Goal: Obtain resource: Download file/media

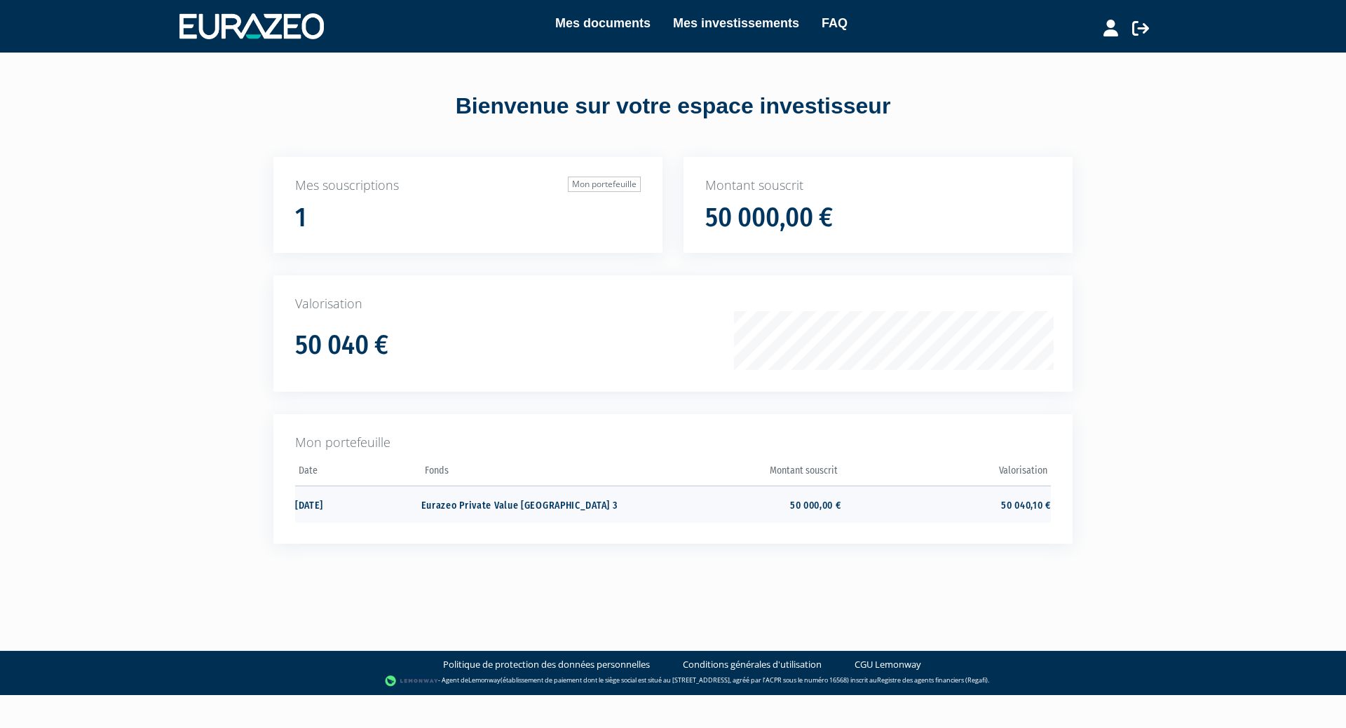
click at [500, 505] on td "Eurazeo Private Value Europe 3" at bounding box center [526, 504] width 210 height 37
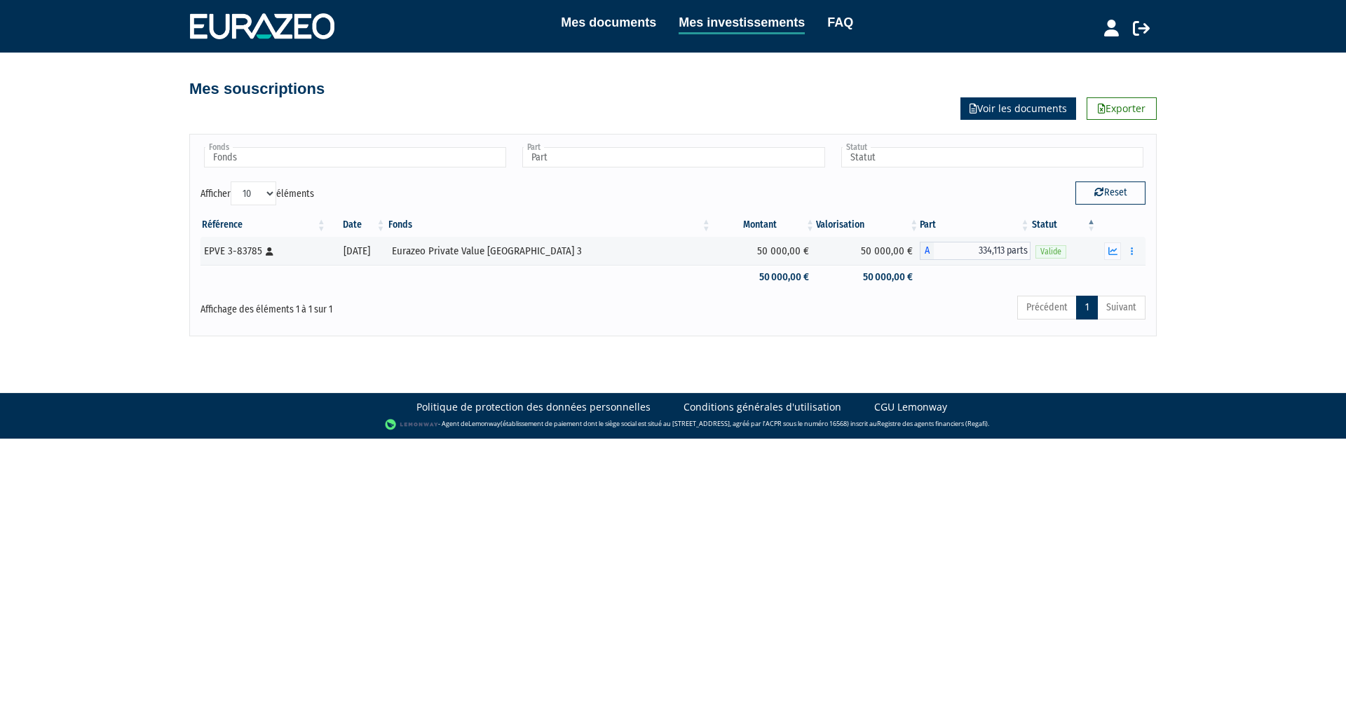
click at [1028, 113] on link "Voir les documents" at bounding box center [1018, 108] width 116 height 22
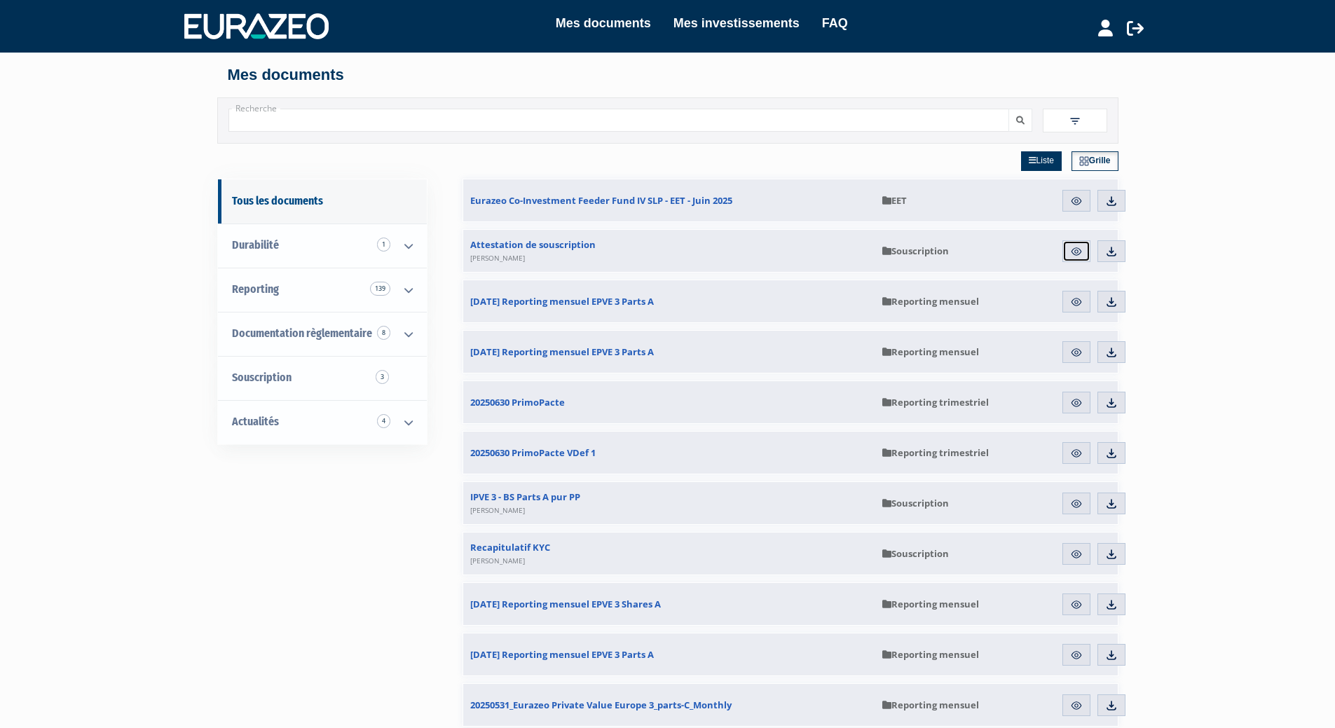
click at [1075, 254] on img at bounding box center [1076, 251] width 13 height 13
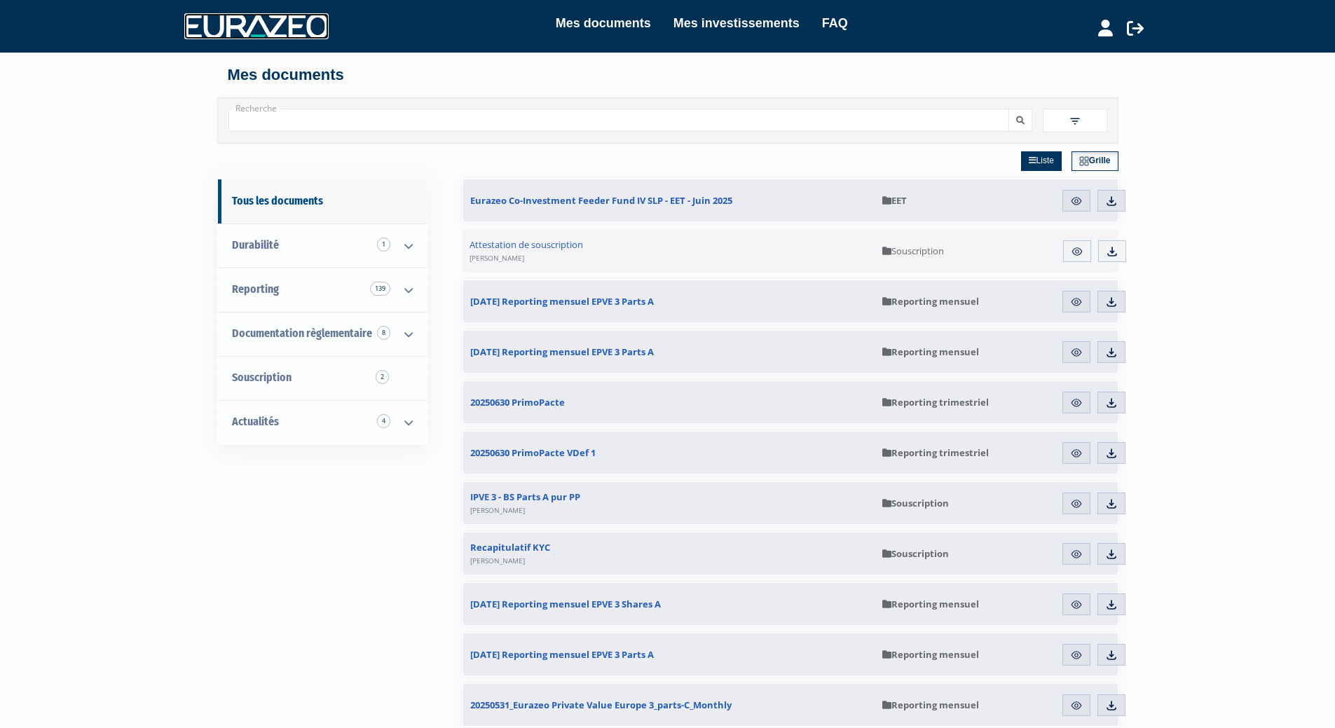
click at [273, 30] on img at bounding box center [256, 25] width 144 height 25
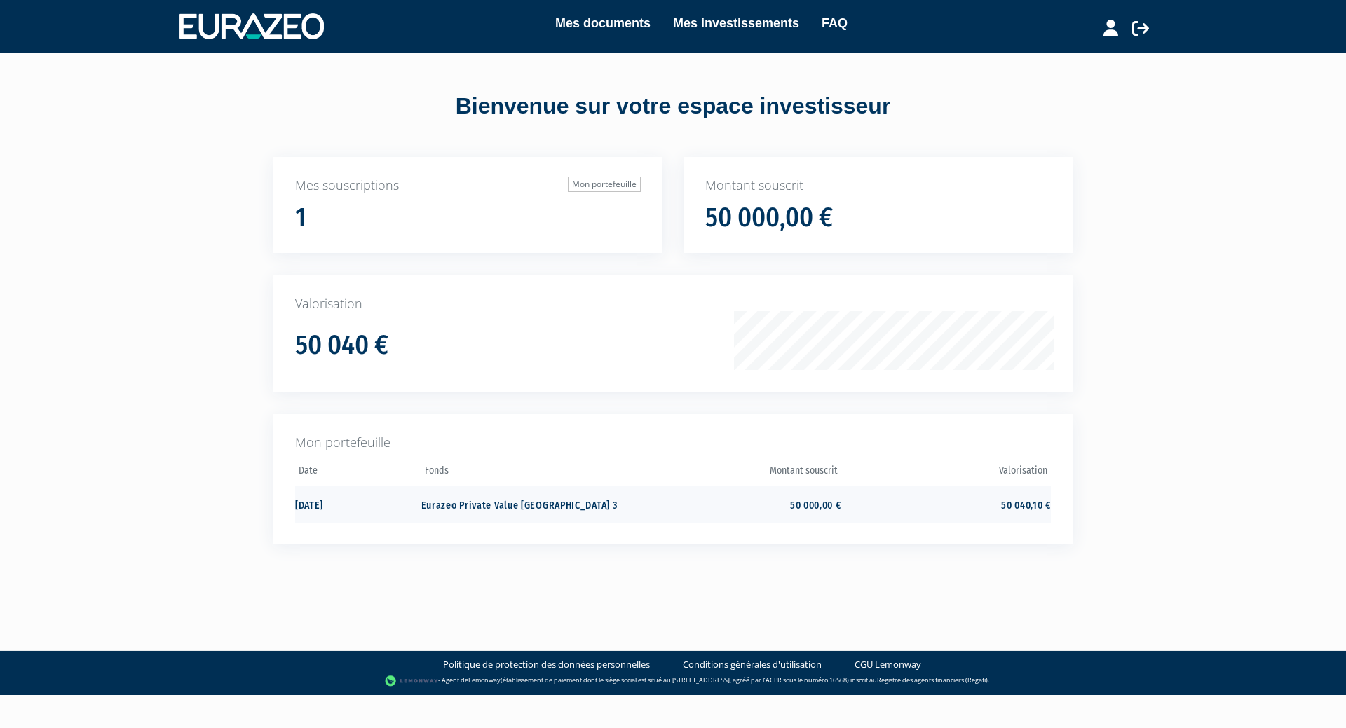
click at [512, 504] on td "Eurazeo Private Value [GEOGRAPHIC_DATA] 3" at bounding box center [526, 504] width 210 height 37
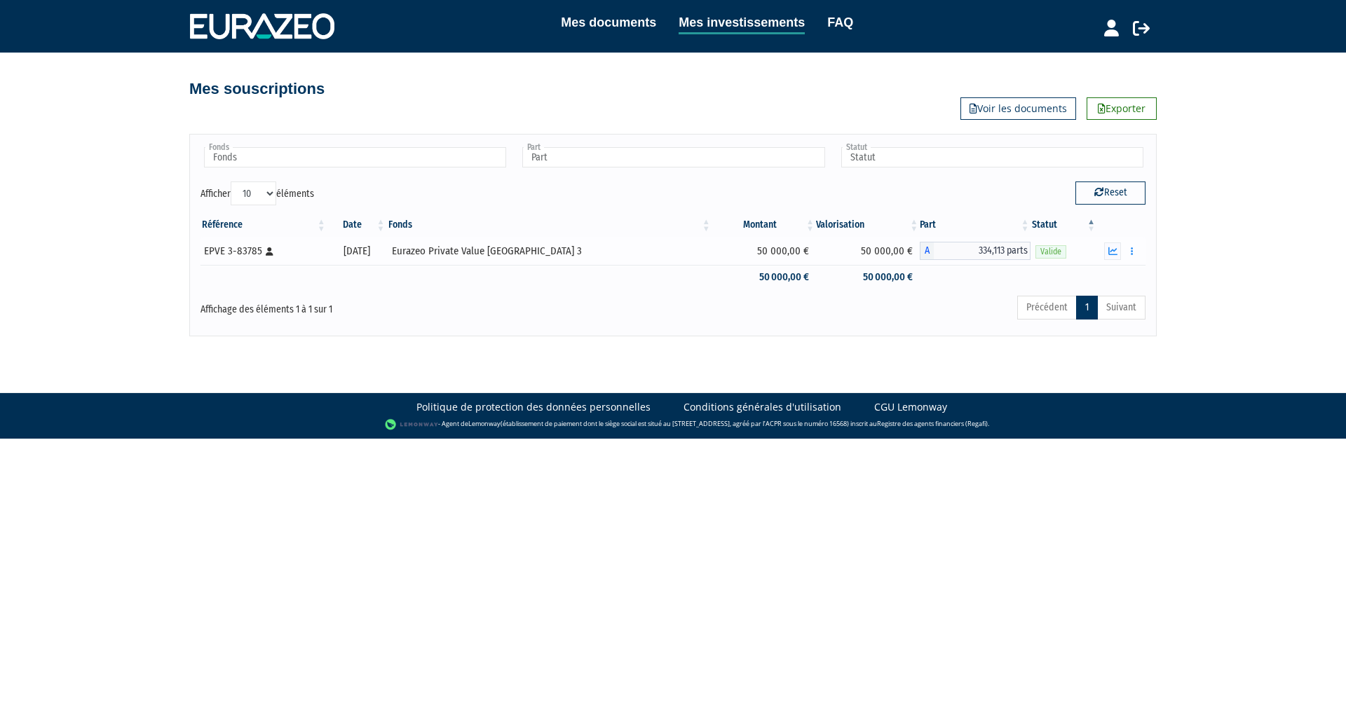
click at [238, 252] on div "EPVE 3-83785 [Français] Personne physique" at bounding box center [263, 251] width 118 height 15
click at [1112, 254] on icon "button" at bounding box center [1112, 251] width 9 height 9
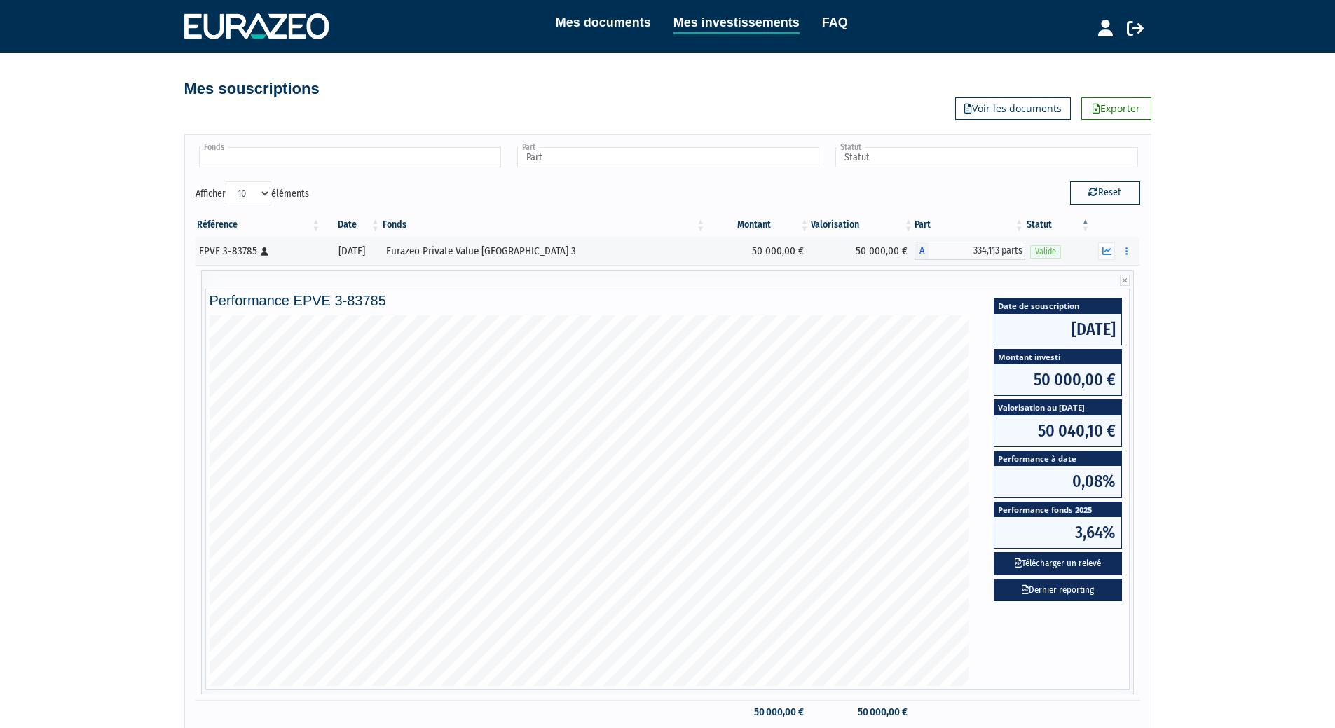
click at [354, 164] on input "text" at bounding box center [350, 157] width 302 height 20
click at [343, 182] on li "Eurazeo Private Value [GEOGRAPHIC_DATA] 3" at bounding box center [349, 180] width 306 height 18
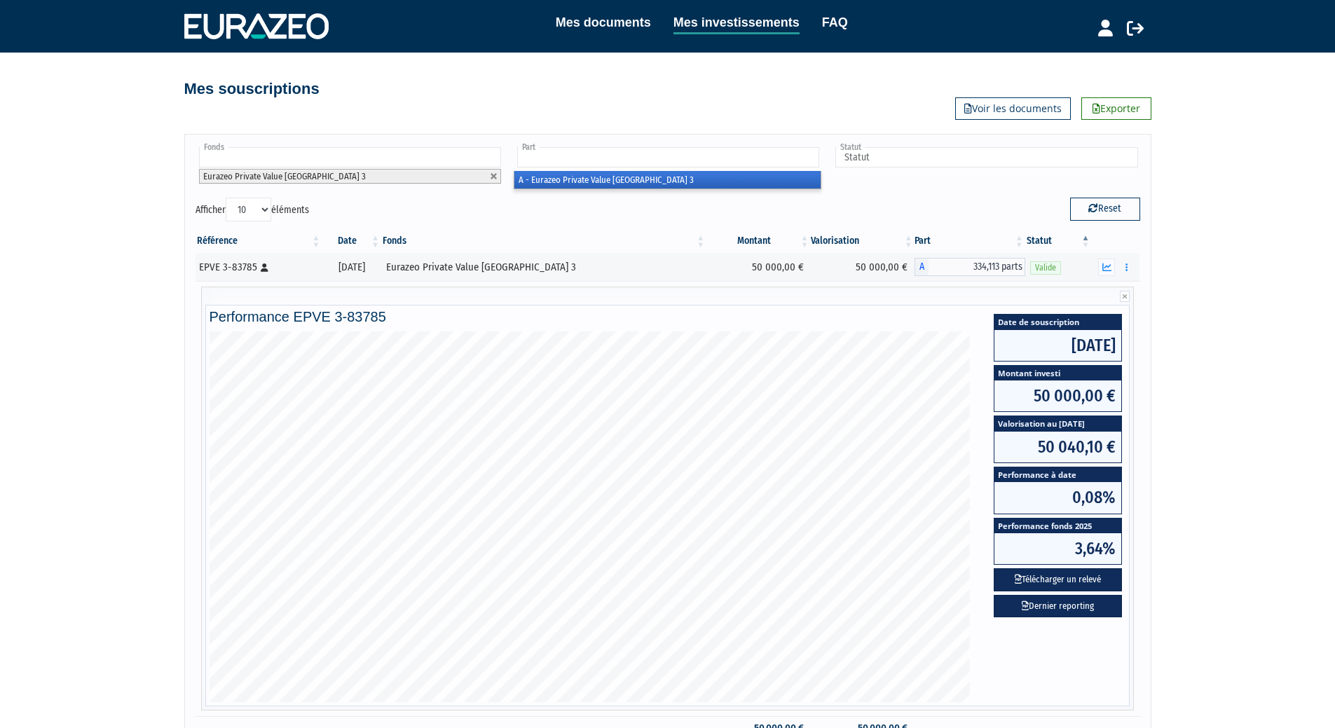
click at [648, 152] on input "text" at bounding box center [668, 157] width 302 height 20
click at [629, 187] on li "A - Eurazeo Private Value Europe 3" at bounding box center [668, 180] width 306 height 18
click at [622, 228] on div "Référence Date Fonds Montant Valorisation Part Statut EPVE 3-83785 [Français] P…" at bounding box center [668, 485] width 966 height 520
click at [883, 158] on input "text" at bounding box center [987, 157] width 302 height 20
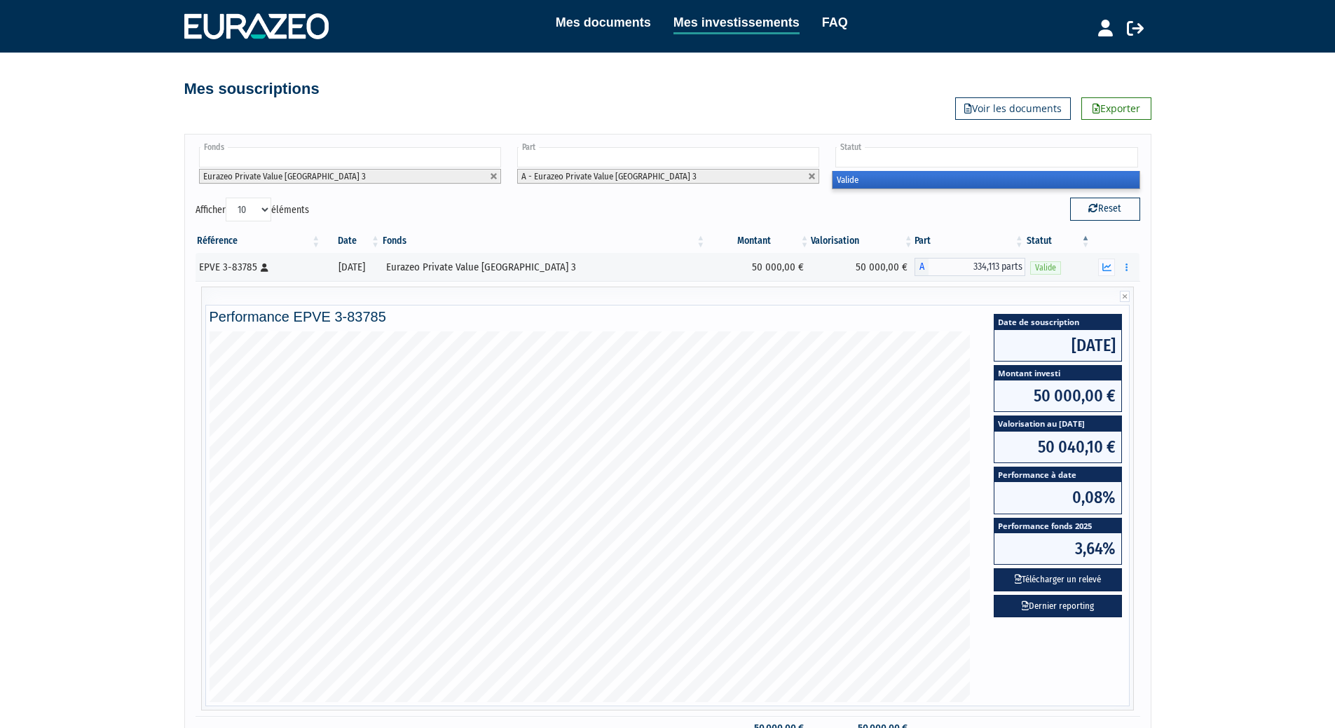
click at [873, 179] on li "Valide" at bounding box center [986, 180] width 306 height 18
click at [1107, 207] on button "Reset" at bounding box center [1105, 209] width 70 height 22
type input "Fonds"
type input "Part"
type input "Statut"
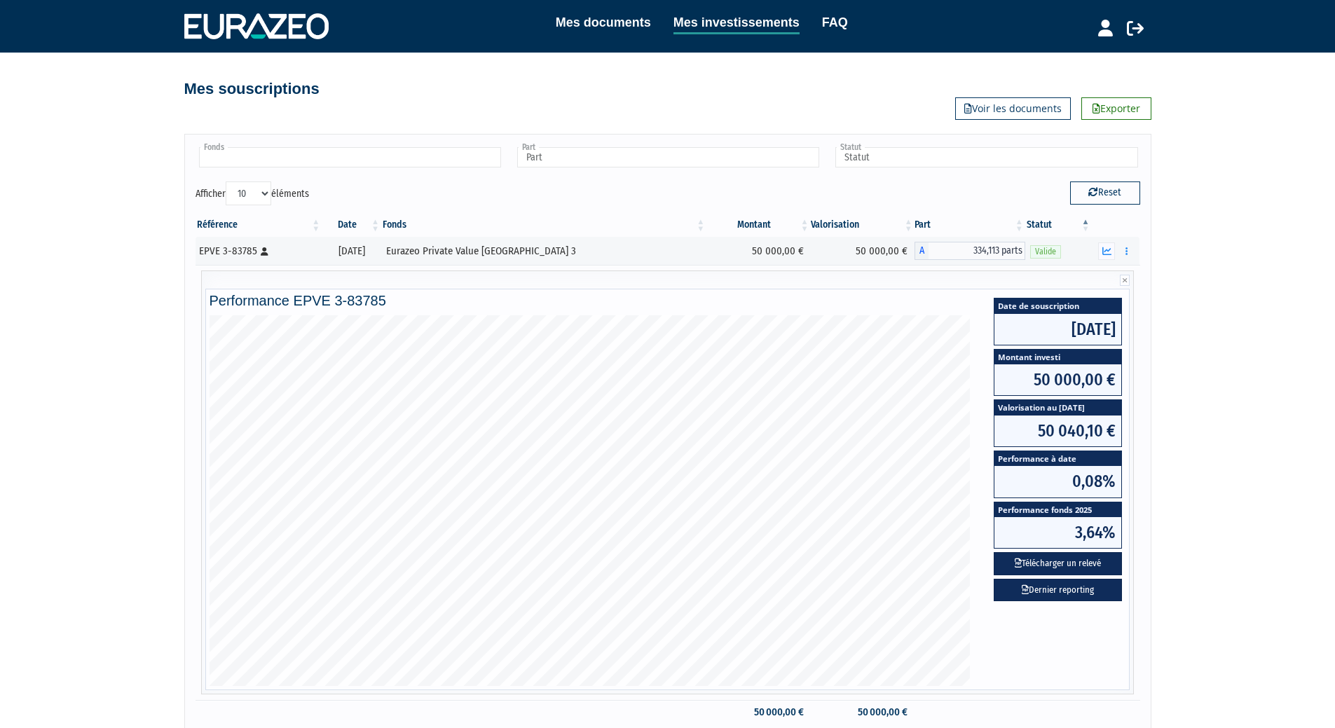
click at [370, 158] on input "text" at bounding box center [350, 157] width 302 height 20
click at [346, 179] on li "Eurazeo Private Value Europe 3" at bounding box center [349, 180] width 306 height 18
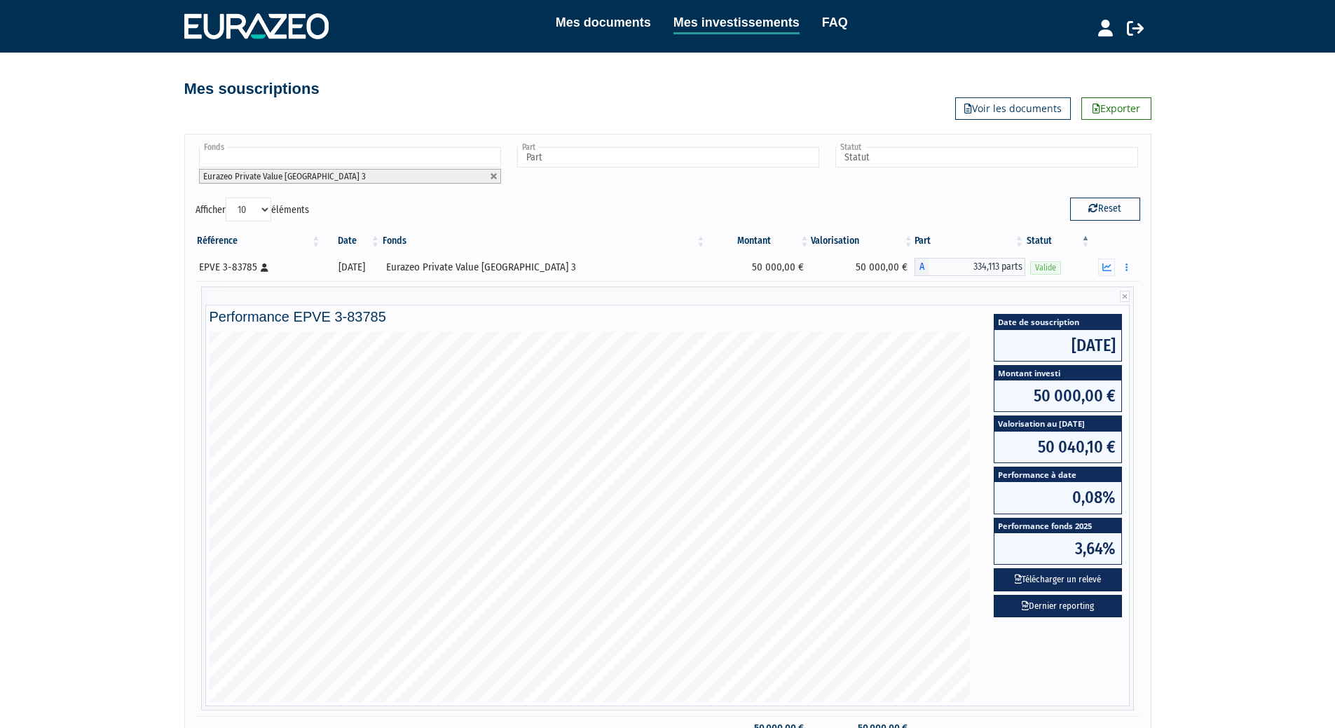
click at [1035, 271] on span "Valide" at bounding box center [1045, 267] width 31 height 13
click at [1044, 268] on span "Valide" at bounding box center [1045, 267] width 31 height 13
click at [1126, 270] on icon "button" at bounding box center [1127, 267] width 2 height 9
click at [1211, 323] on div "Mes documents Mes investissements FAQ Déconnexion Mes documents Mes investissem…" at bounding box center [667, 394] width 1335 height 788
click at [601, 23] on link "Mes documents" at bounding box center [603, 23] width 95 height 20
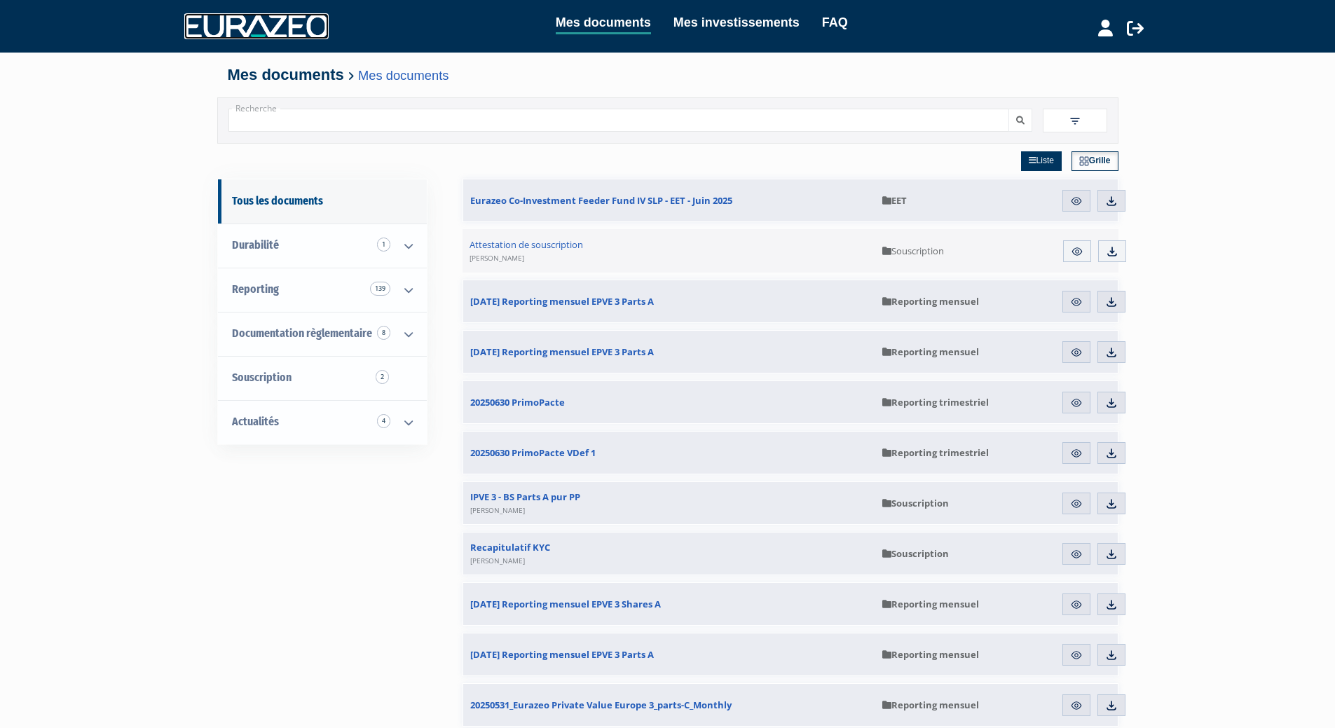
click at [268, 20] on img at bounding box center [256, 25] width 144 height 25
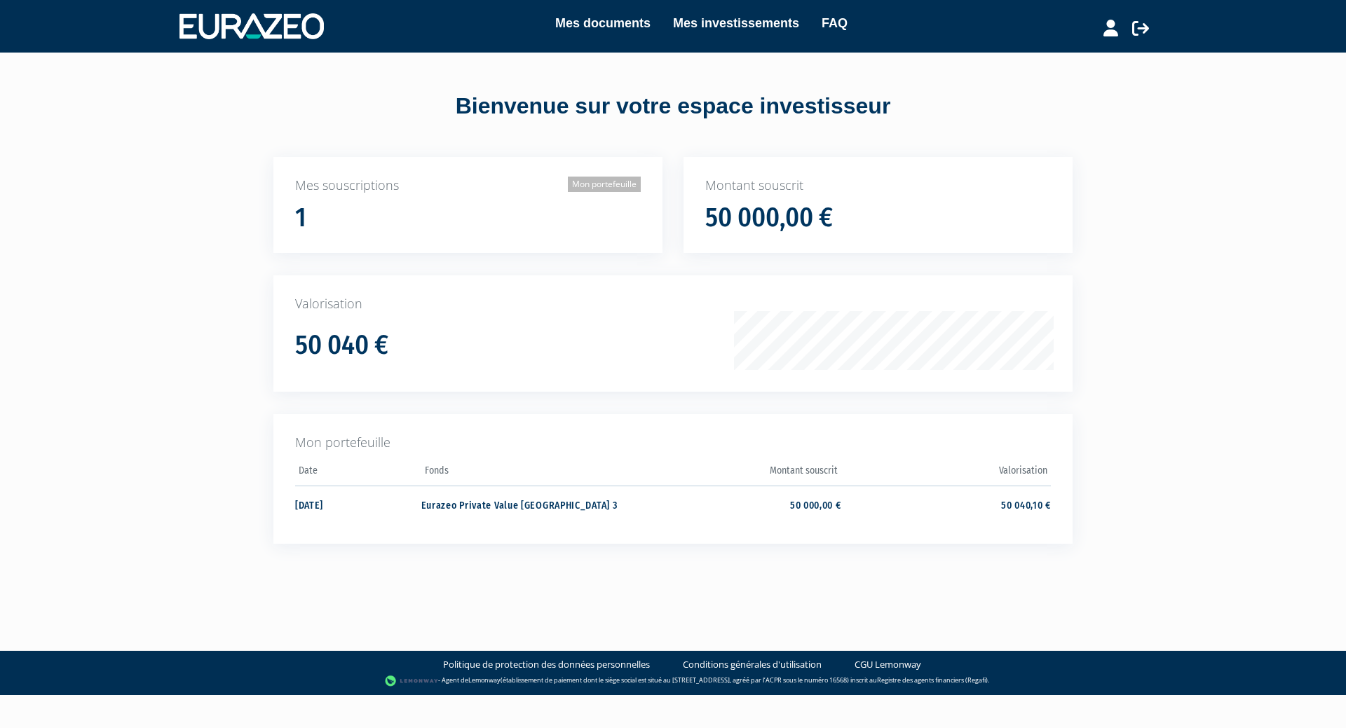
click at [603, 184] on link "Mon portefeuille" at bounding box center [604, 184] width 73 height 15
